Goal: Information Seeking & Learning: Compare options

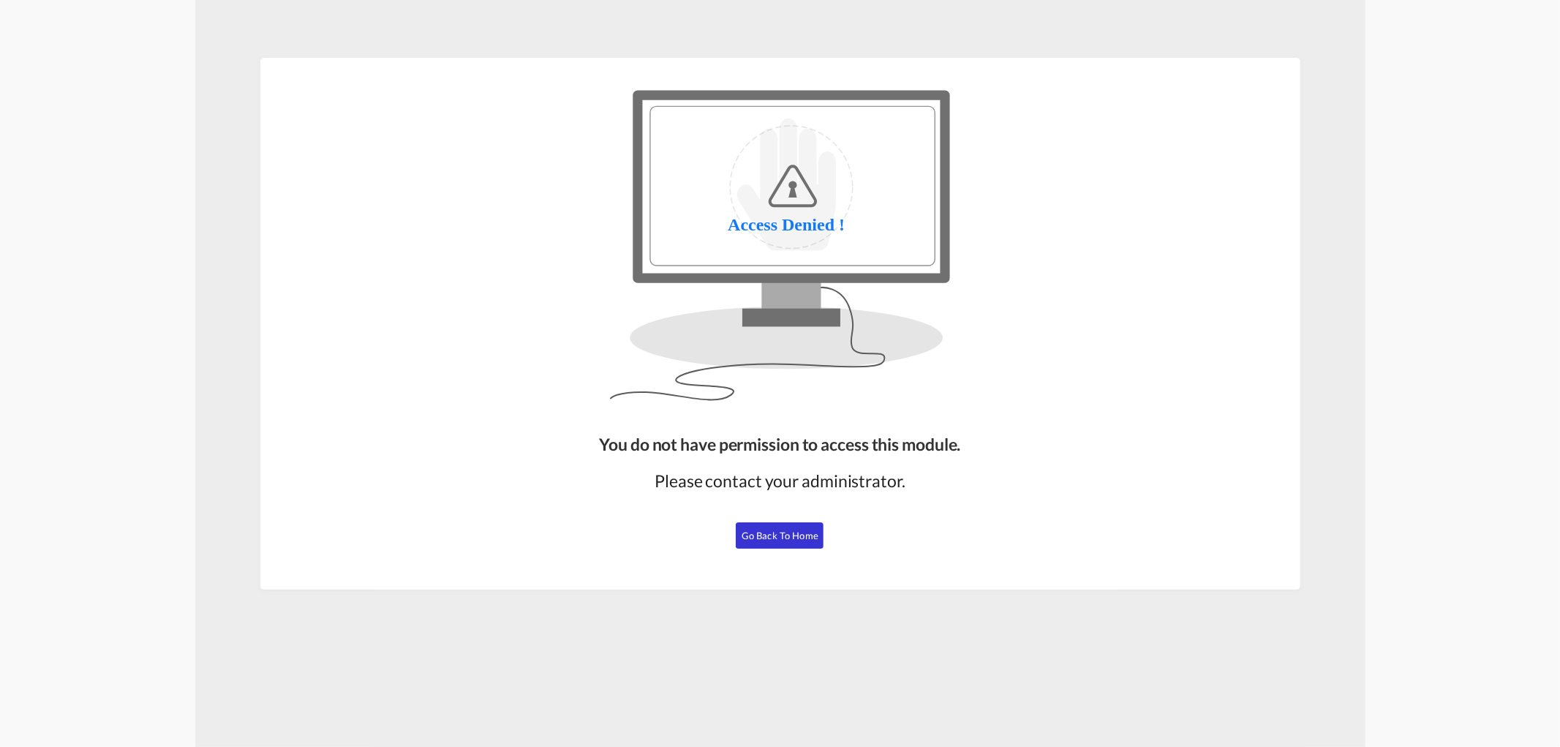
click at [788, 546] on button "Go Back to Home" at bounding box center [780, 535] width 88 height 26
